Goal: Task Accomplishment & Management: Complete application form

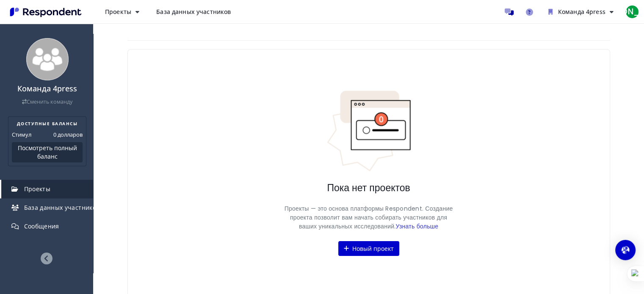
click at [44, 189] on font "Проекты" at bounding box center [37, 189] width 26 height 8
click at [357, 249] on font "Новый проект" at bounding box center [372, 249] width 41 height 8
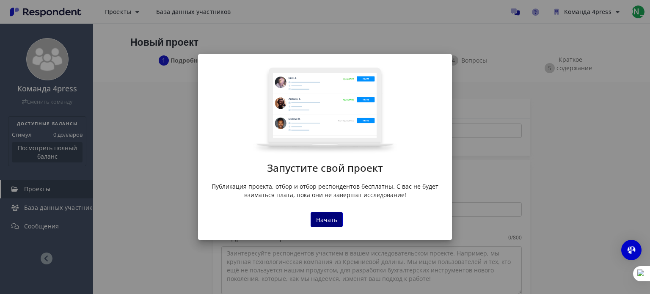
click at [332, 221] on font "Начать" at bounding box center [326, 220] width 21 height 8
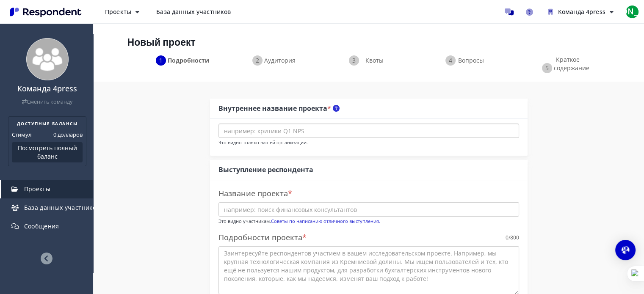
click at [306, 128] on input "text" at bounding box center [368, 131] width 301 height 14
paste input "Recruitment and Interviews in [GEOGRAPHIC_DATA]"
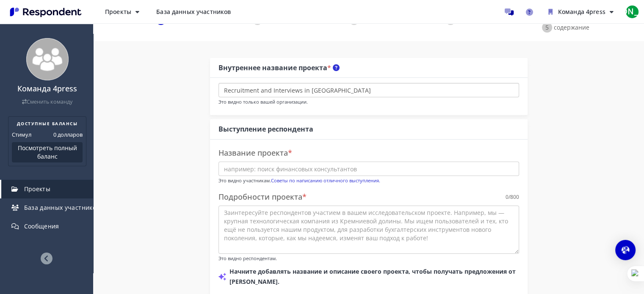
scroll to position [42, 0]
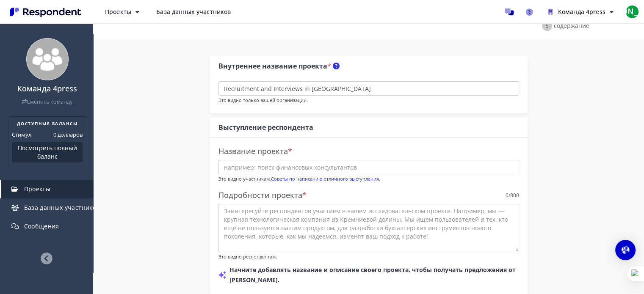
type input "Recruitment and Interviews in [GEOGRAPHIC_DATA]"
click at [275, 167] on input "text" at bounding box center [368, 167] width 301 height 14
click at [264, 165] on input "text" at bounding box center [368, 167] width 301 height 14
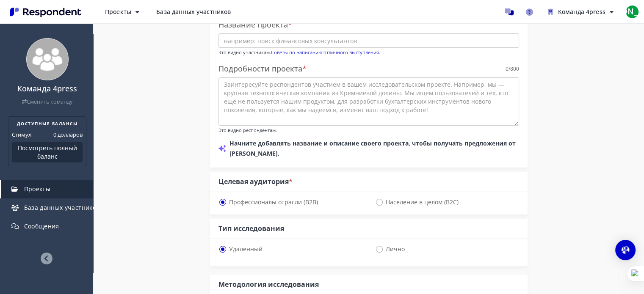
scroll to position [169, 0]
click at [386, 201] on font "Население в целом (B2C)" at bounding box center [422, 202] width 73 height 8
click at [381, 201] on input "Население в целом (B2C)" at bounding box center [378, 202] width 6 height 6
radio input "true"
select select "number:125"
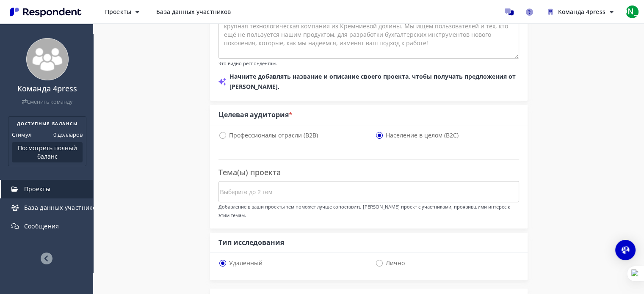
scroll to position [254, 0]
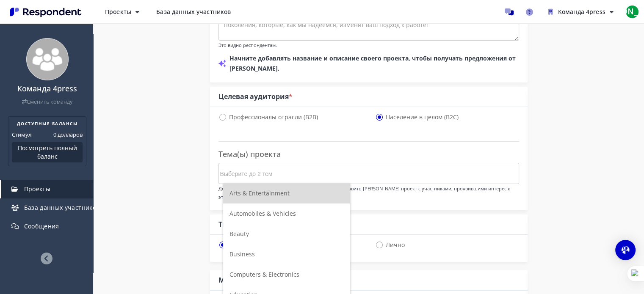
click at [291, 173] on input "Выберите до 2 тем" at bounding box center [283, 174] width 127 height 14
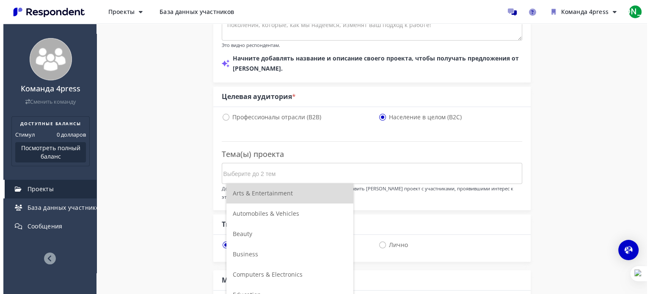
scroll to position [0, 0]
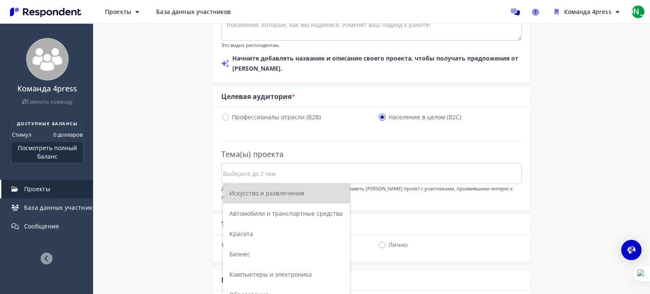
click at [303, 191] on li "Искусство и развлечения" at bounding box center [286, 193] width 127 height 20
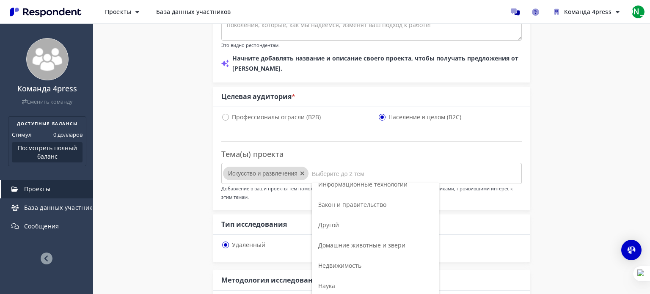
scroll to position [254, 0]
click at [342, 227] on li "Другой" at bounding box center [375, 224] width 127 height 20
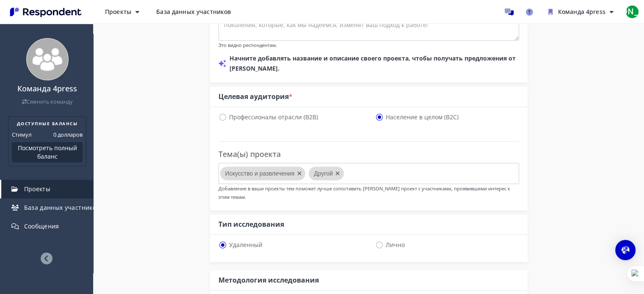
click at [321, 242] on div "Удаленный" at bounding box center [293, 246] width 150 height 12
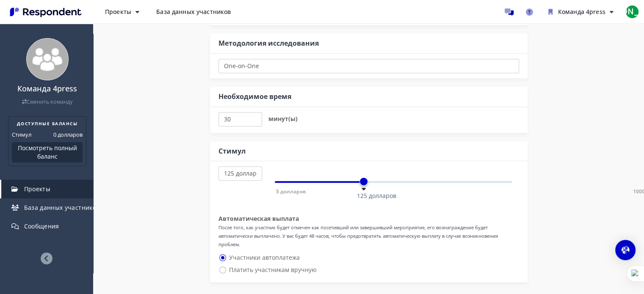
scroll to position [508, 0]
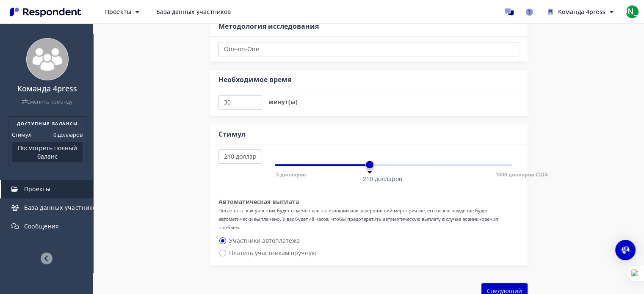
select select "number:205"
click at [367, 160] on span at bounding box center [367, 164] width 8 height 8
click at [276, 249] on font "Платить участникам вручную" at bounding box center [273, 253] width 88 height 8
click at [224, 250] on input "Платить участникам вручную" at bounding box center [221, 253] width 6 height 6
radio input "true"
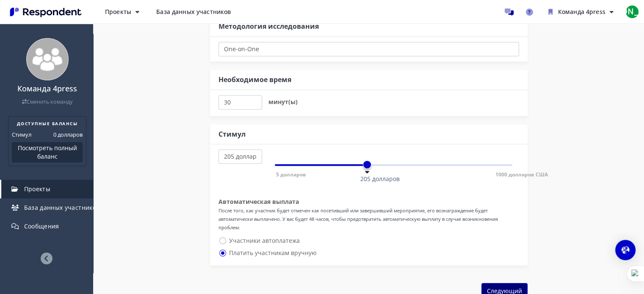
click at [495, 287] on font "Следующий" at bounding box center [504, 291] width 35 height 8
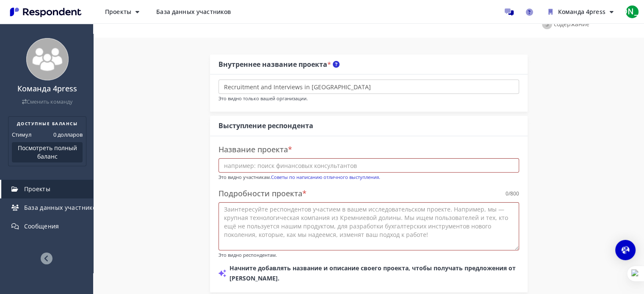
scroll to position [42, 0]
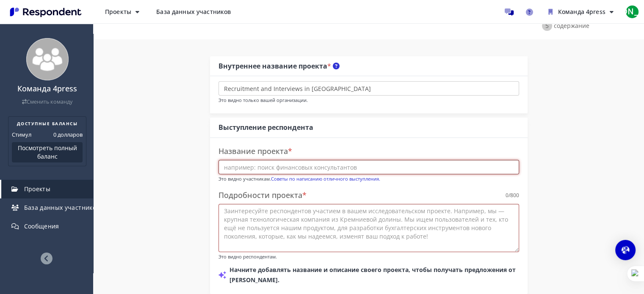
click at [264, 168] on input "text" at bounding box center [368, 167] width 301 height 14
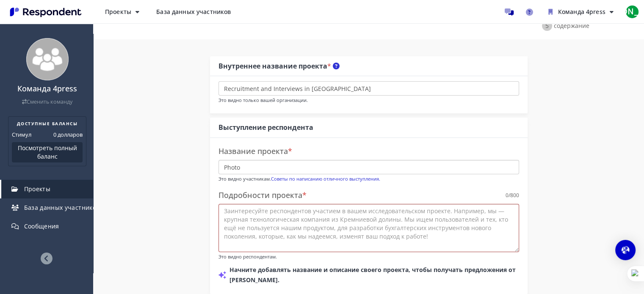
type input "Photo"
click at [273, 214] on textarea at bounding box center [368, 228] width 301 height 48
paste textarea "We are studying"
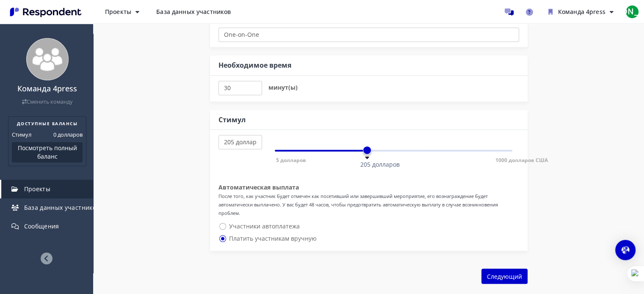
scroll to position [632, 0]
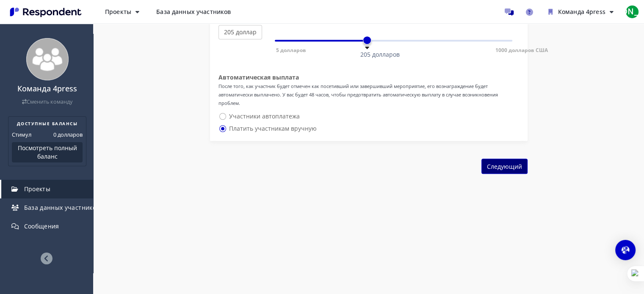
type textarea "We are studying"
click at [499, 163] on font "Следующий" at bounding box center [504, 167] width 35 height 8
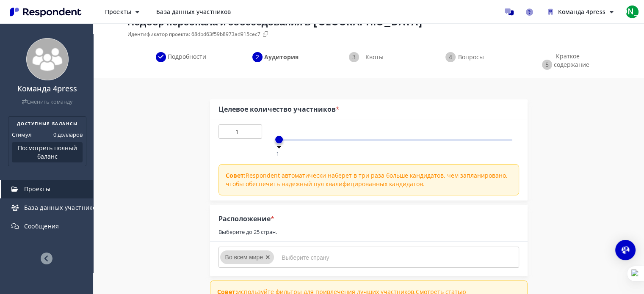
scroll to position [42, 0]
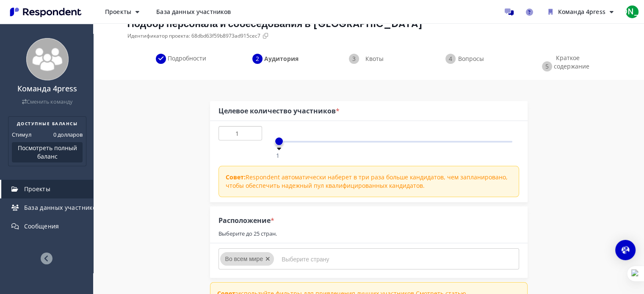
click at [250, 136] on input "1" at bounding box center [240, 133] width 44 height 14
click at [254, 130] on input "2" at bounding box center [240, 133] width 44 height 14
click at [254, 130] on input "3" at bounding box center [240, 133] width 44 height 14
click at [254, 130] on input "4" at bounding box center [240, 133] width 44 height 14
click at [254, 130] on input "5" at bounding box center [240, 133] width 44 height 14
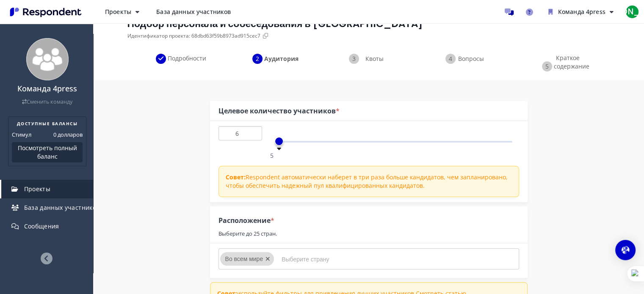
type input "6"
click at [254, 130] on input "6" at bounding box center [240, 133] width 44 height 14
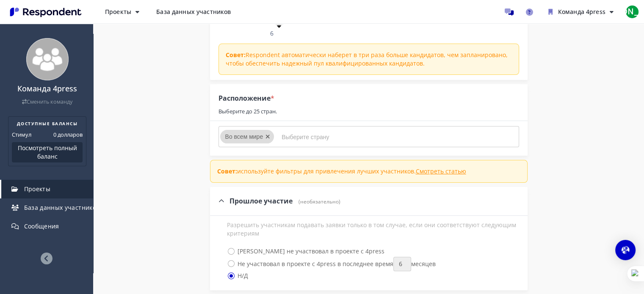
scroll to position [169, 0]
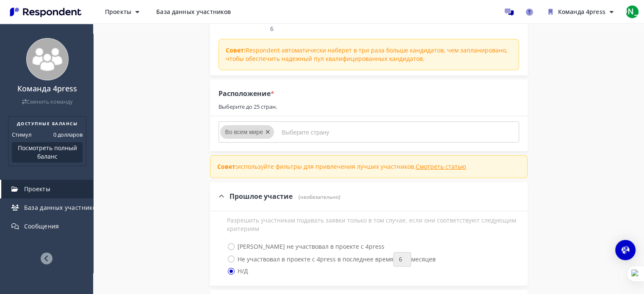
click at [301, 132] on input "Выберите страну" at bounding box center [344, 132] width 127 height 14
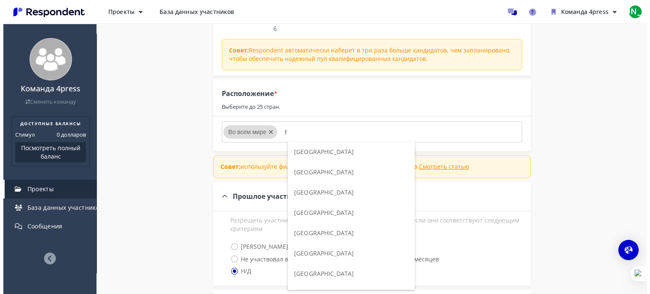
scroll to position [0, 0]
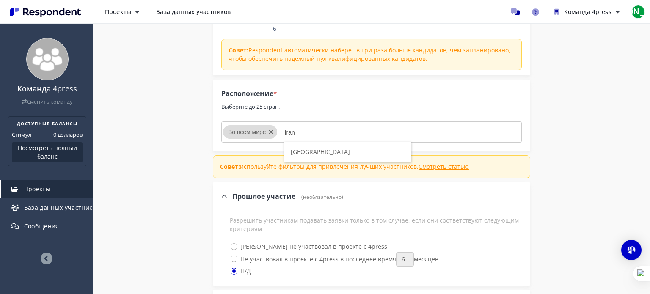
type input "fran"
click at [311, 152] on font "[GEOGRAPHIC_DATA]" at bounding box center [320, 152] width 59 height 8
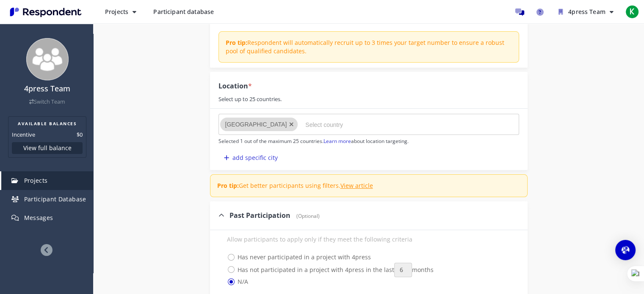
scroll to position [162, 0]
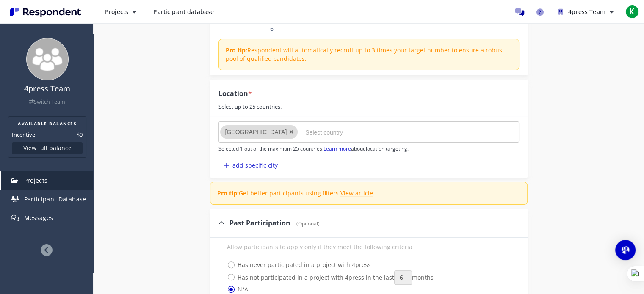
click at [305, 133] on input "Select country" at bounding box center [368, 132] width 127 height 14
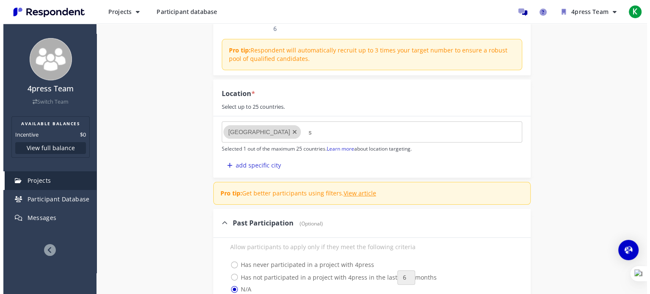
scroll to position [0, 0]
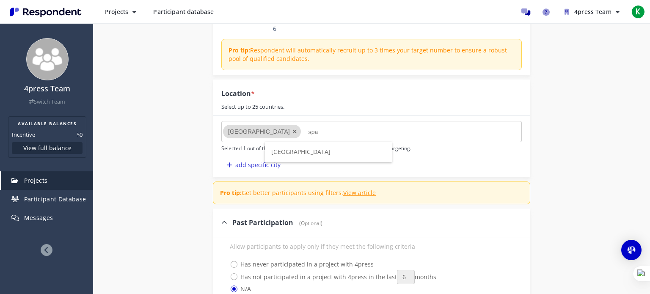
type input "spa"
click at [283, 155] on span "[GEOGRAPHIC_DATA]" at bounding box center [300, 152] width 59 height 8
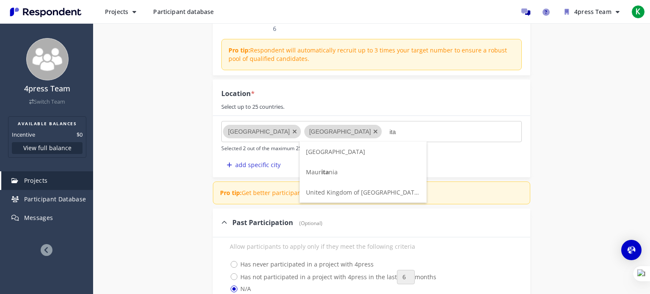
type input "ita"
click at [310, 149] on span "[GEOGRAPHIC_DATA]" at bounding box center [335, 152] width 59 height 8
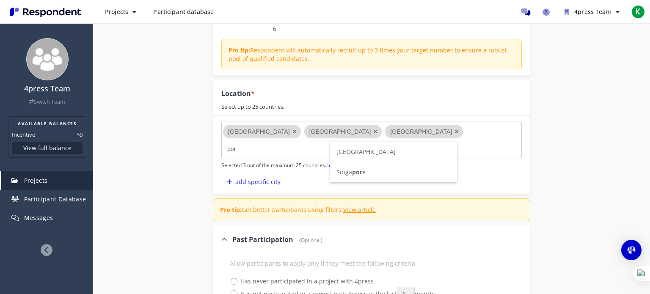
type input "por"
click at [349, 151] on span "[GEOGRAPHIC_DATA]" at bounding box center [365, 152] width 59 height 8
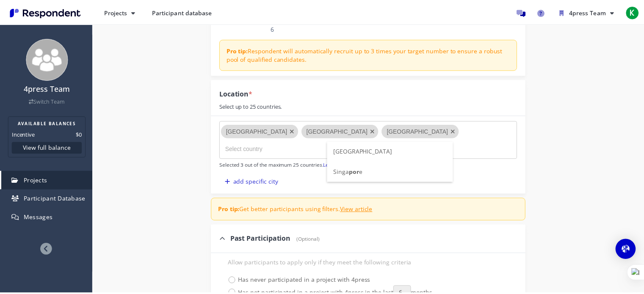
scroll to position [162, 0]
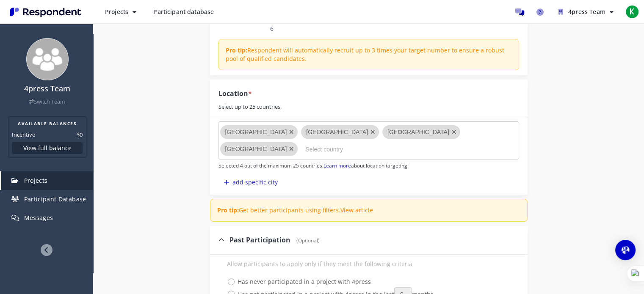
click at [544, 172] on div "Internal Project Name * Recruitment and Interviews in [GEOGRAPHIC_DATA] This is…" at bounding box center [368, 242] width 495 height 578
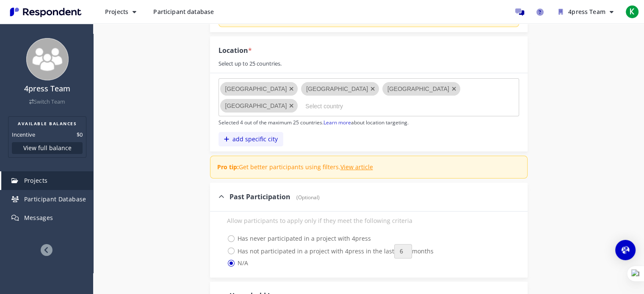
scroll to position [204, 0]
click at [268, 133] on button "add specific city" at bounding box center [250, 140] width 65 height 14
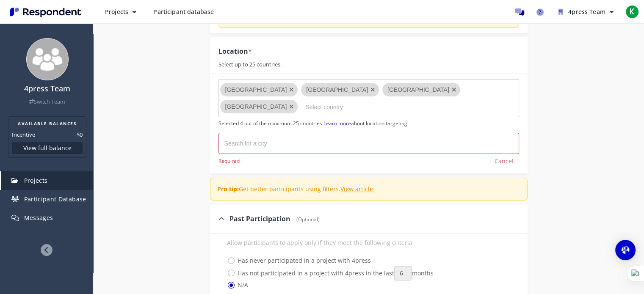
click at [290, 133] on md-chips-wrap at bounding box center [368, 143] width 301 height 21
click at [290, 137] on input "text" at bounding box center [266, 144] width 85 height 14
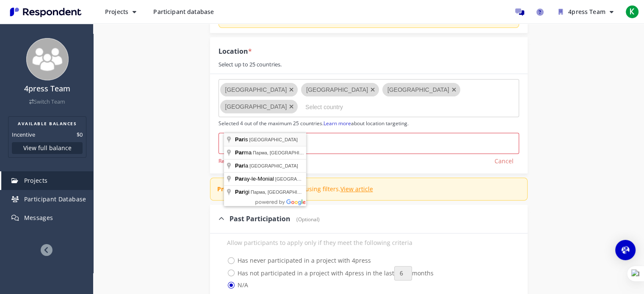
type input "[GEOGRAPHIC_DATA], [GEOGRAPHIC_DATA]"
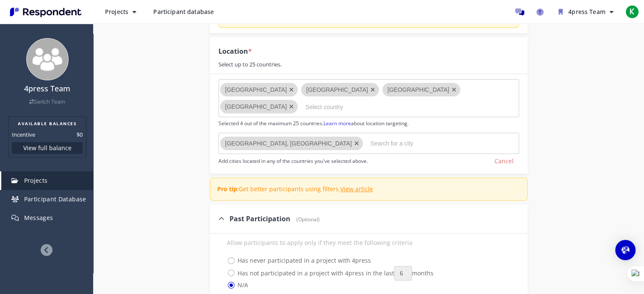
click at [370, 137] on input "text" at bounding box center [412, 144] width 85 height 14
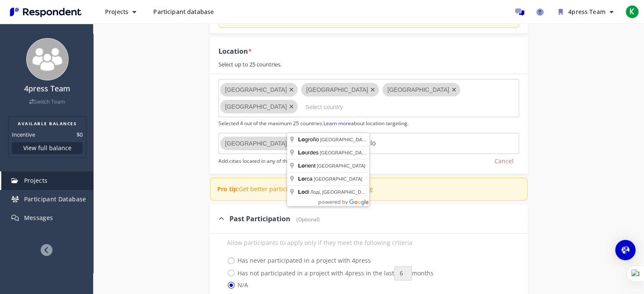
type input "l"
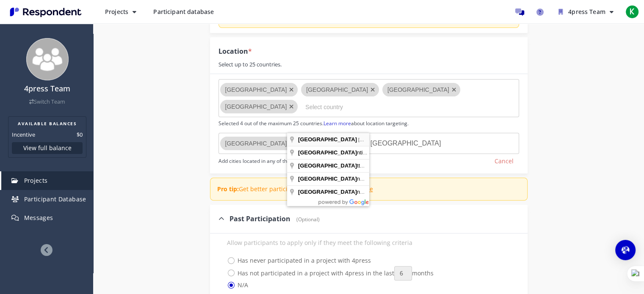
type input "[GEOGRAPHIC_DATA], [GEOGRAPHIC_DATA], [GEOGRAPHIC_DATA]"
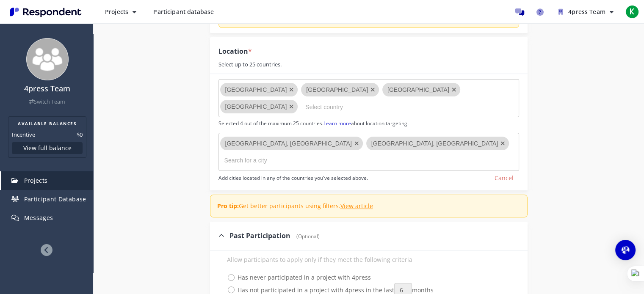
click at [309, 154] on input "text" at bounding box center [266, 161] width 85 height 14
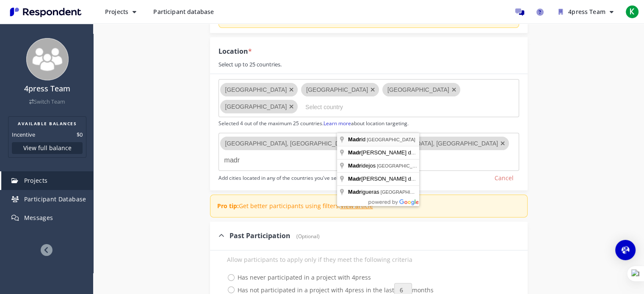
type input "[GEOGRAPHIC_DATA], [GEOGRAPHIC_DATA]"
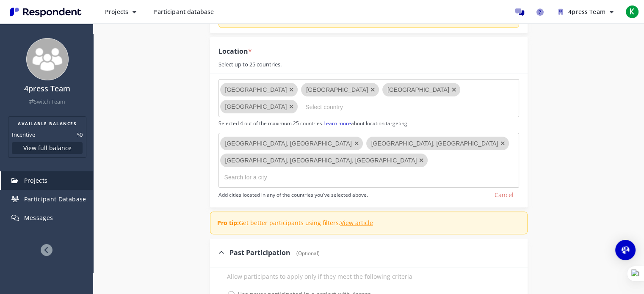
click at [309, 171] on input "text" at bounding box center [266, 178] width 85 height 14
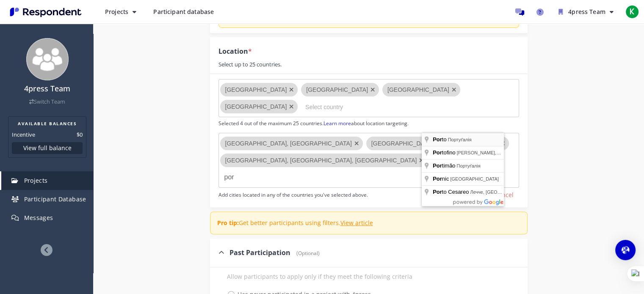
type input "[GEOGRAPHIC_DATA], [GEOGRAPHIC_DATA]"
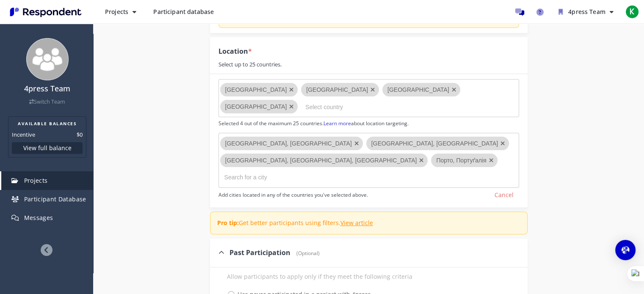
click at [577, 179] on div "Internal Project Name * Recruitment and Interviews in [GEOGRAPHIC_DATA] This is…" at bounding box center [368, 227] width 495 height 633
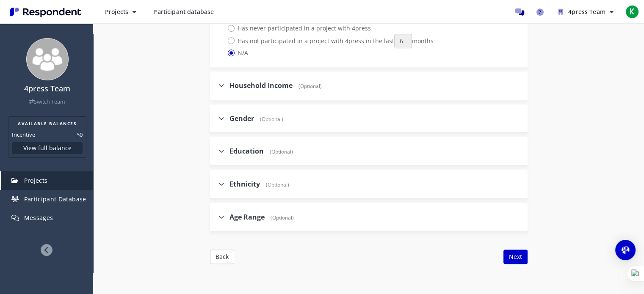
scroll to position [500, 0]
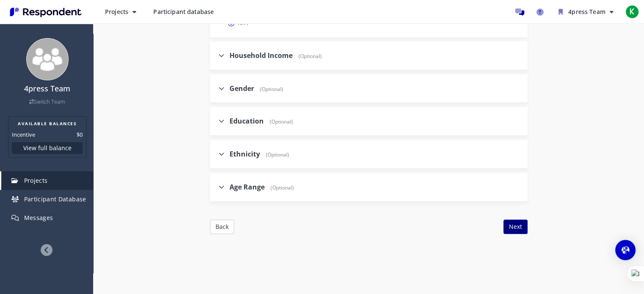
click at [515, 220] on button "Next" at bounding box center [515, 227] width 24 height 14
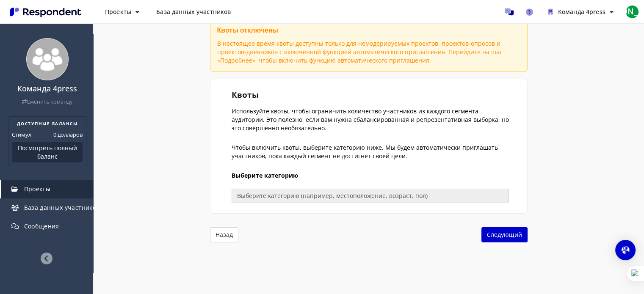
scroll to position [127, 0]
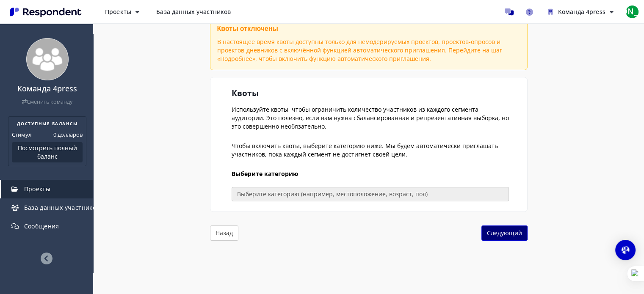
click at [500, 232] on font "Следующий" at bounding box center [504, 233] width 35 height 8
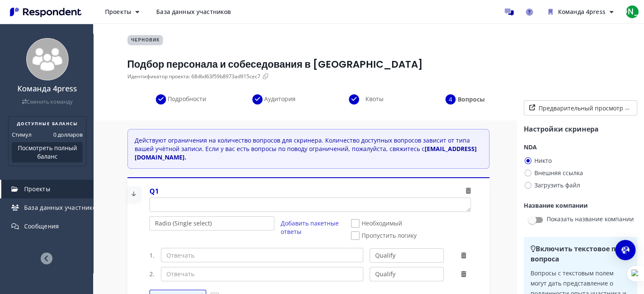
scroll to position [0, 0]
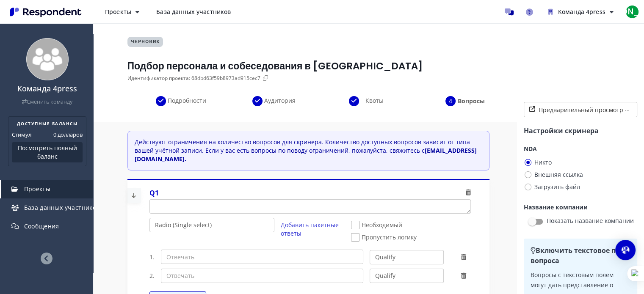
click at [187, 99] on font "Подробности" at bounding box center [187, 101] width 39 height 8
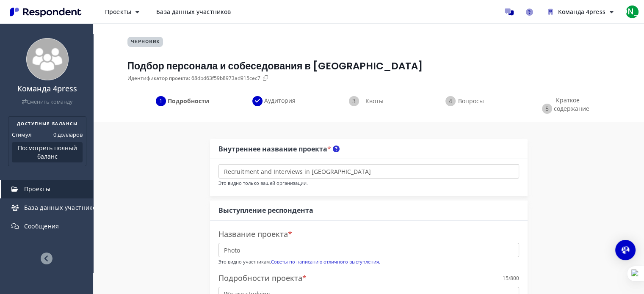
click at [566, 110] on font "Краткое содержание" at bounding box center [572, 104] width 36 height 17
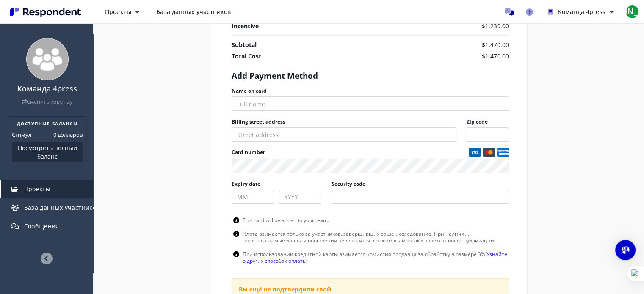
scroll to position [466, 0]
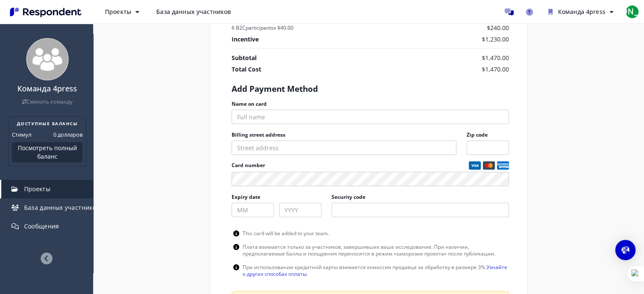
click at [586, 160] on div "Внутреннее название проекта * Recruitment and Interviews in [GEOGRAPHIC_DATA] Э…" at bounding box center [368, 29] width 495 height 744
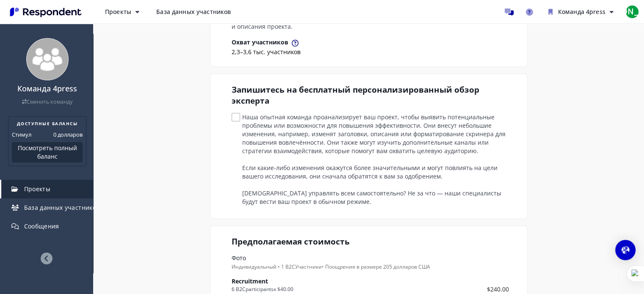
scroll to position [178, 0]
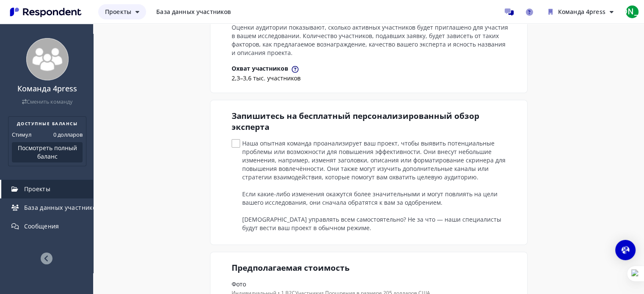
click at [130, 13] on font "Проекты" at bounding box center [118, 12] width 26 height 8
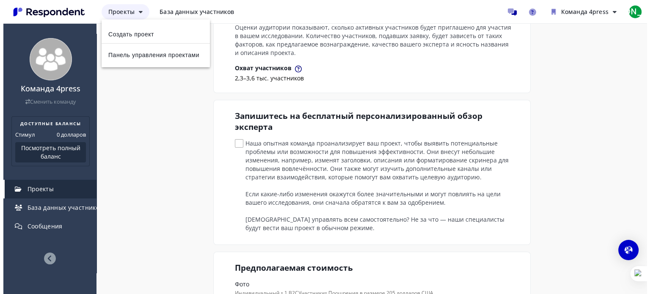
scroll to position [0, 0]
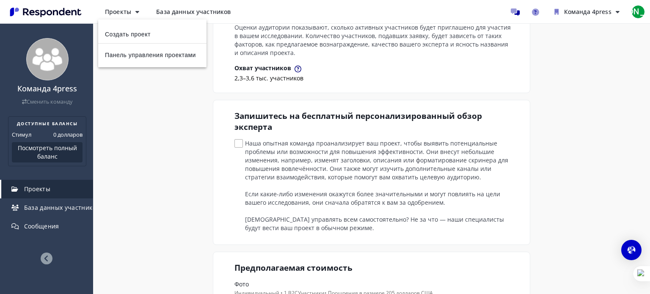
click at [146, 55] on font "Панель управления проектами" at bounding box center [150, 54] width 91 height 8
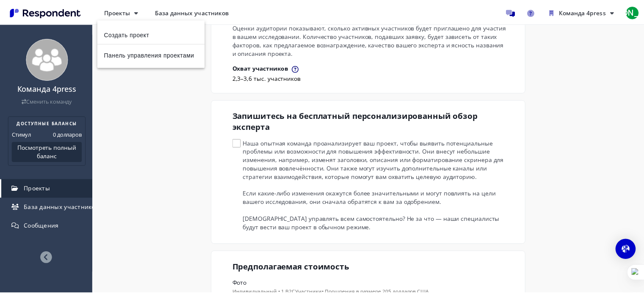
scroll to position [178, 0]
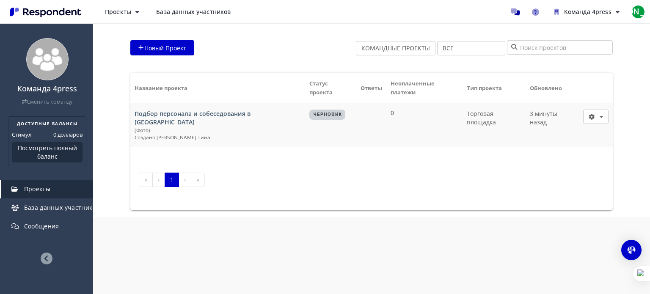
click at [189, 13] on font "База данных участников" at bounding box center [193, 12] width 74 height 8
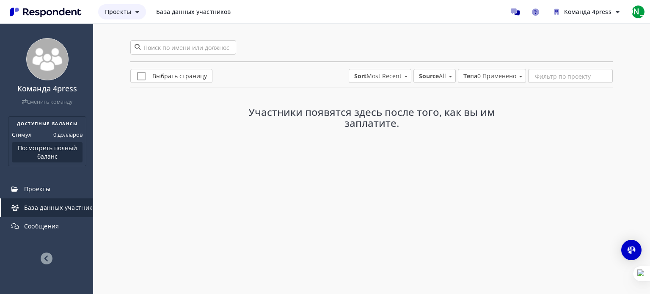
click at [134, 13] on button "Проекты" at bounding box center [122, 11] width 48 height 15
click at [142, 54] on font "Панель управления проектами" at bounding box center [150, 54] width 91 height 8
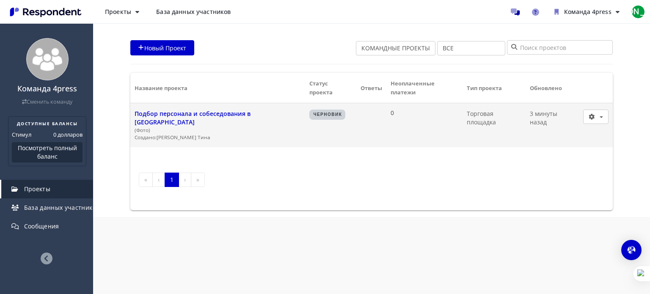
click at [243, 110] on font "Подбор персонала и собеседования в [GEOGRAPHIC_DATA]" at bounding box center [193, 118] width 116 height 17
